Goal: Task Accomplishment & Management: Use online tool/utility

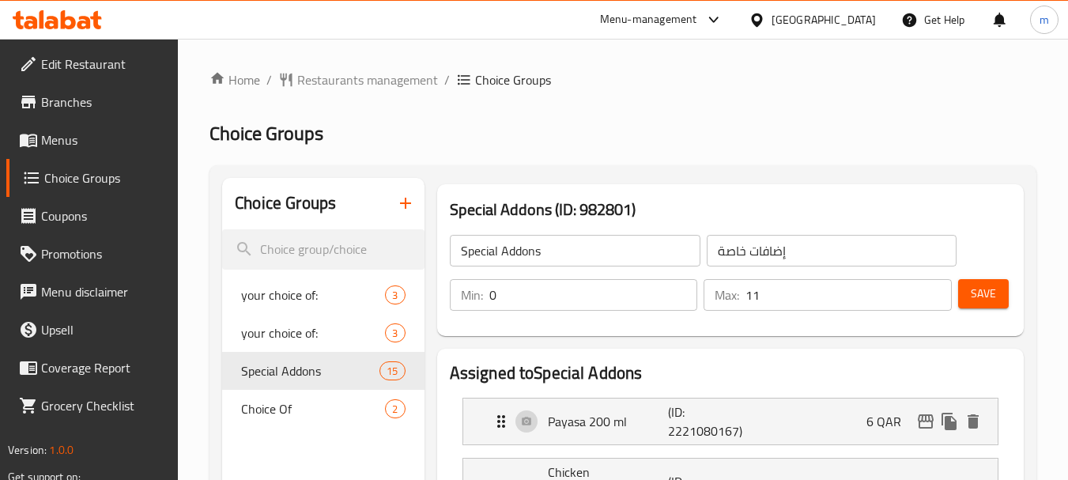
click at [77, 17] on icon at bounding box center [57, 19] width 89 height 19
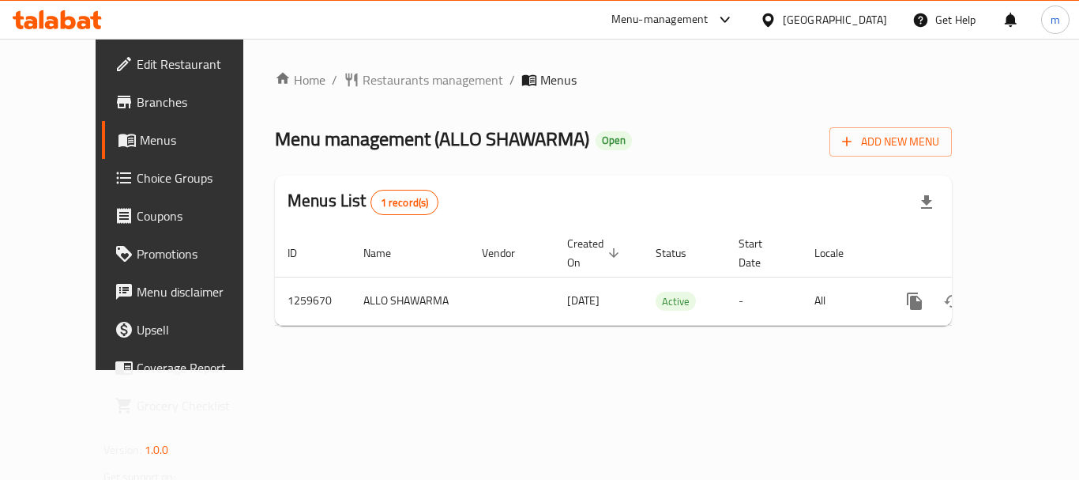
click at [140, 143] on span "Menus" at bounding box center [201, 139] width 123 height 19
click at [137, 179] on span "Choice Groups" at bounding box center [200, 177] width 126 height 19
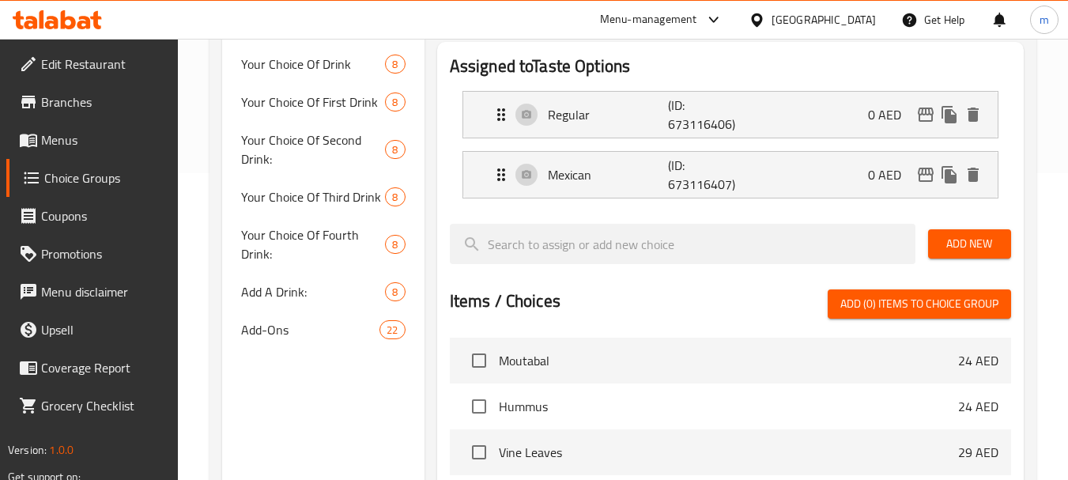
scroll to position [395, 0]
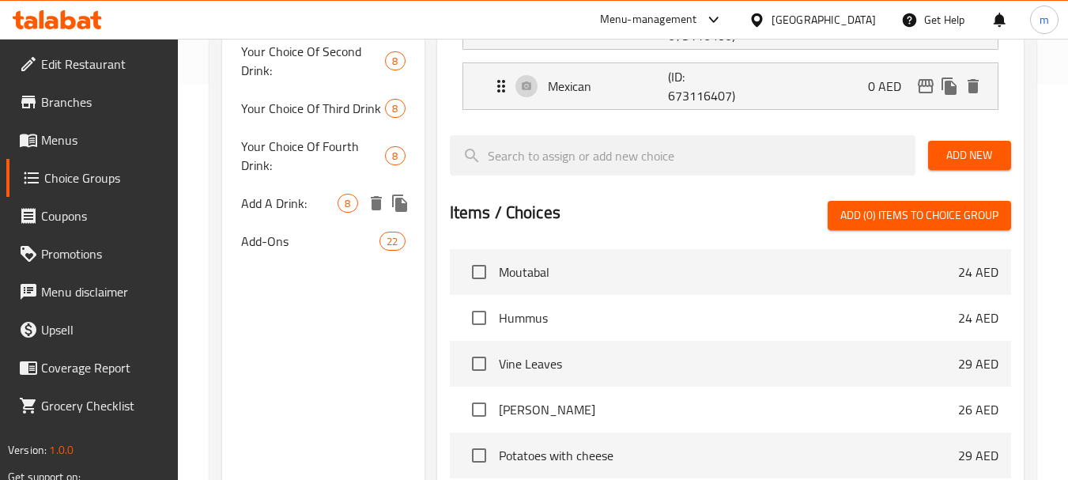
click at [312, 203] on span "Add A Drink:" at bounding box center [289, 203] width 96 height 19
type input "Add A Drink:"
type input "أضف مشروبًا:"
type input "0"
type input "8"
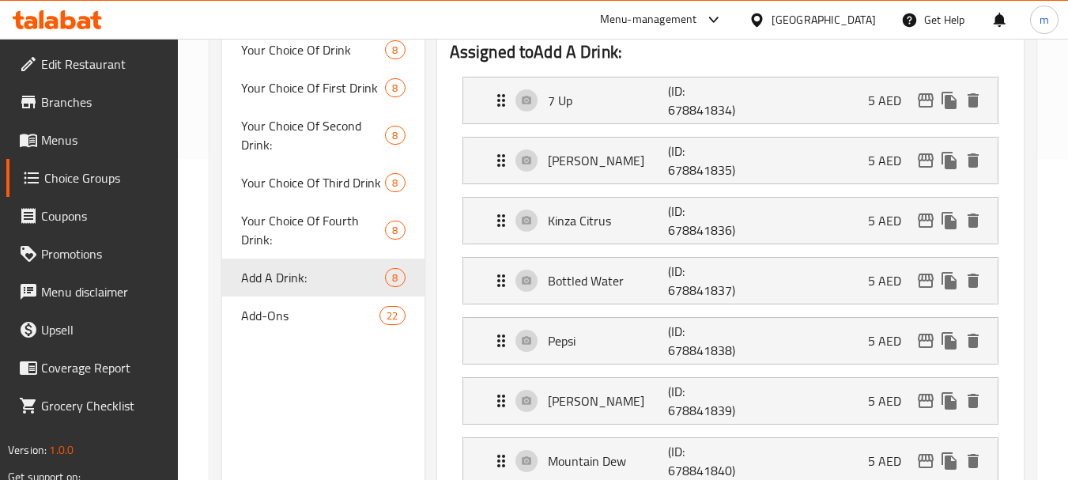
scroll to position [316, 0]
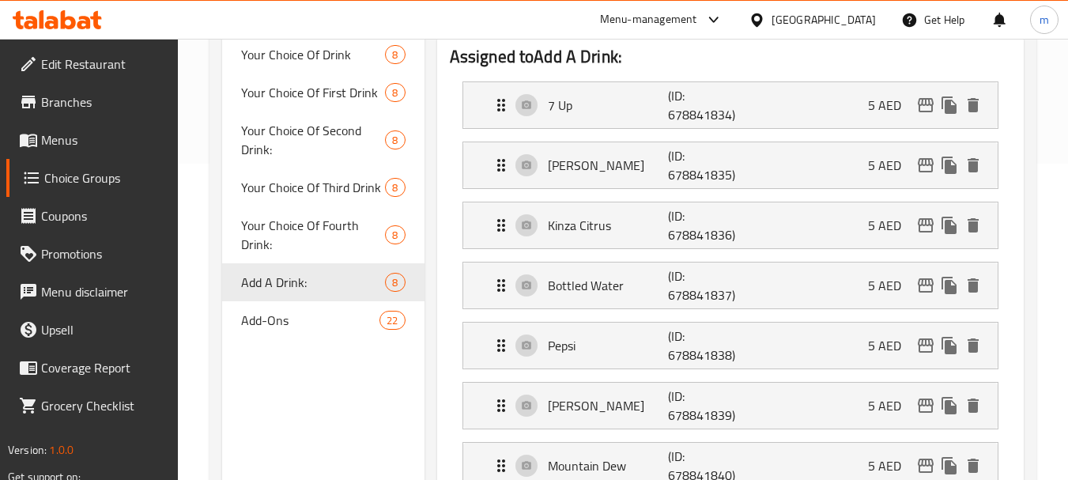
click at [90, 19] on icon at bounding box center [57, 19] width 89 height 19
